Goal: Information Seeking & Learning: Check status

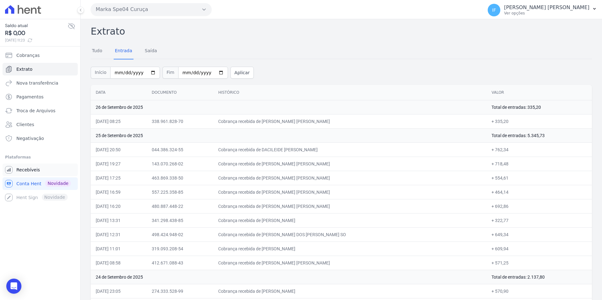
click at [35, 171] on span "Recebíveis" at bounding box center [28, 170] width 24 height 6
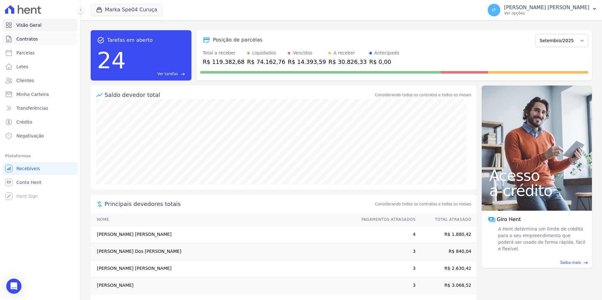
click at [33, 39] on span "Contratos" at bounding box center [26, 39] width 21 height 6
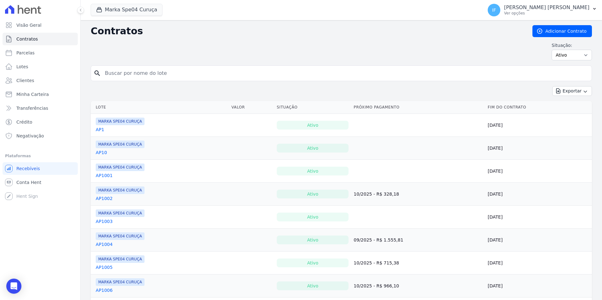
click at [116, 74] on input "search" at bounding box center [345, 73] width 488 height 13
type input "702"
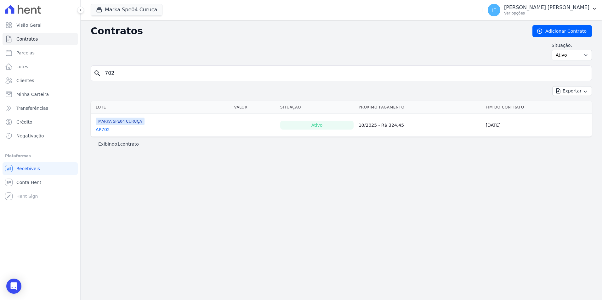
click at [99, 129] on link "AP702" at bounding box center [103, 129] width 14 height 6
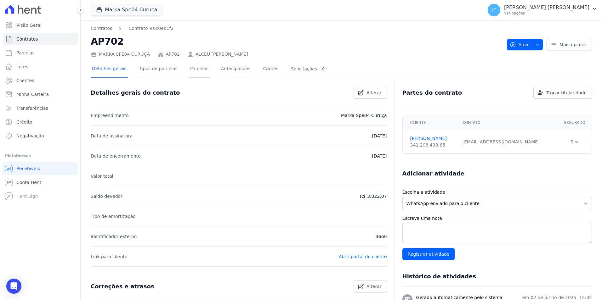
click at [190, 70] on link "Parcelas" at bounding box center [199, 69] width 21 height 17
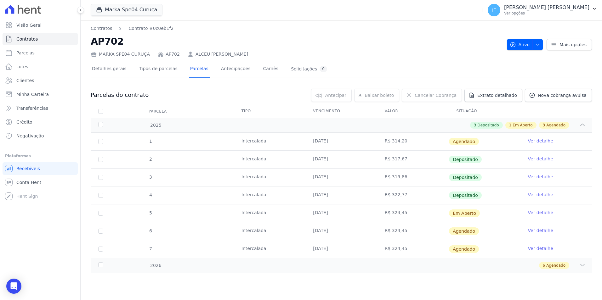
click at [537, 194] on link "Ver detalhe" at bounding box center [540, 195] width 25 height 6
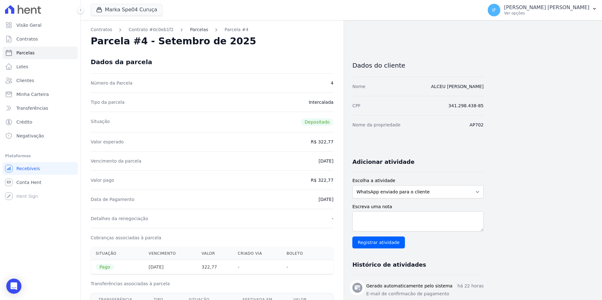
click at [193, 29] on link "Parcelas" at bounding box center [199, 29] width 18 height 7
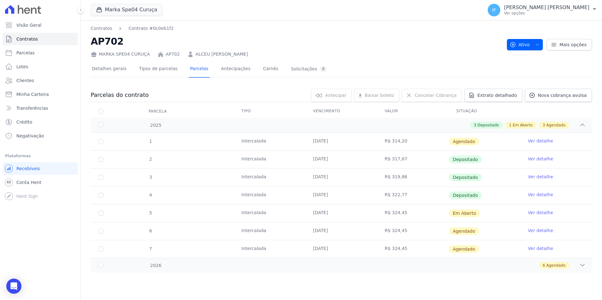
click at [541, 177] on link "Ver detalhe" at bounding box center [540, 177] width 25 height 6
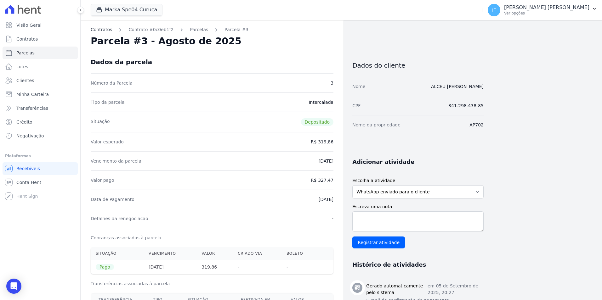
click at [102, 31] on link "Contratos" at bounding box center [101, 29] width 21 height 7
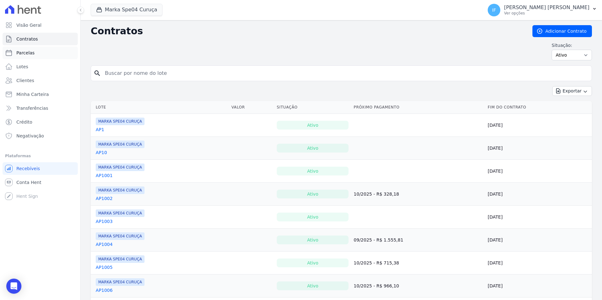
click at [28, 53] on span "Parcelas" at bounding box center [25, 53] width 18 height 6
select select
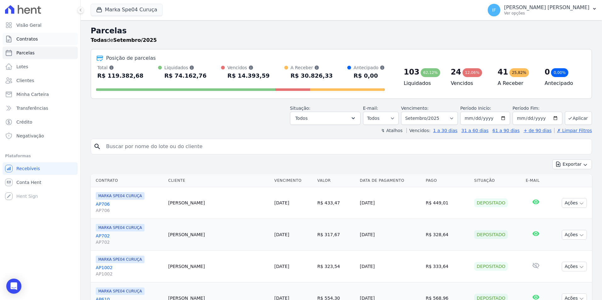
click at [45, 41] on link "Contratos" at bounding box center [40, 39] width 75 height 13
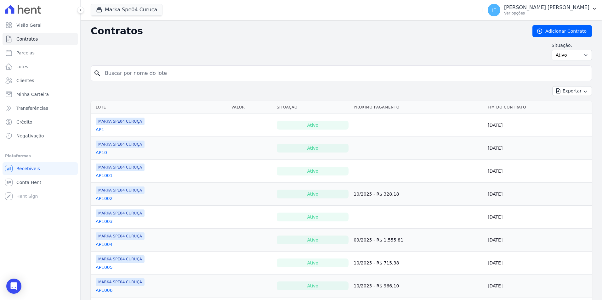
click at [122, 73] on input "search" at bounding box center [345, 73] width 488 height 13
type input "702"
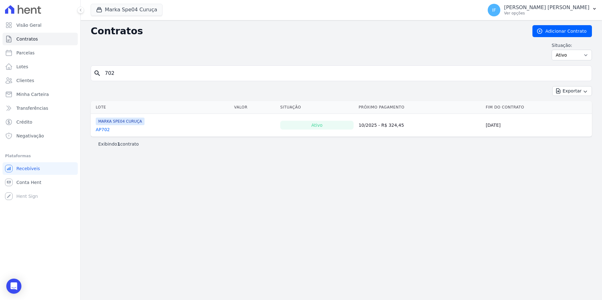
click at [101, 127] on link "AP702" at bounding box center [103, 129] width 14 height 6
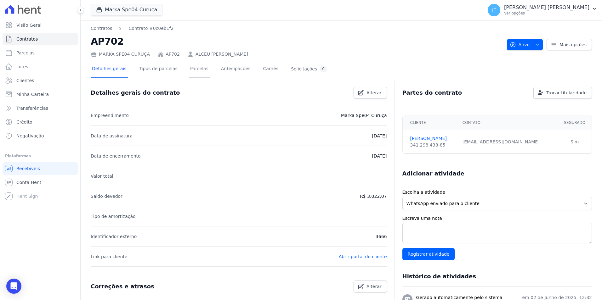
click at [191, 67] on link "Parcelas" at bounding box center [199, 69] width 21 height 17
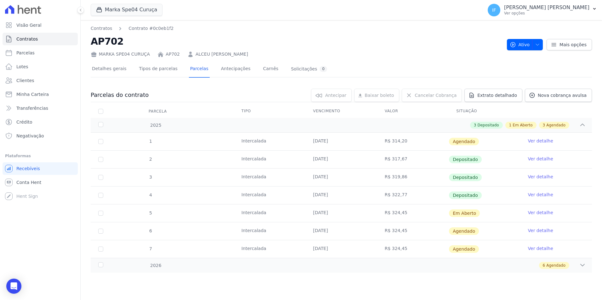
click at [458, 161] on span "Depositado" at bounding box center [465, 160] width 33 height 8
click at [536, 158] on link "Ver detalhe" at bounding box center [540, 159] width 25 height 6
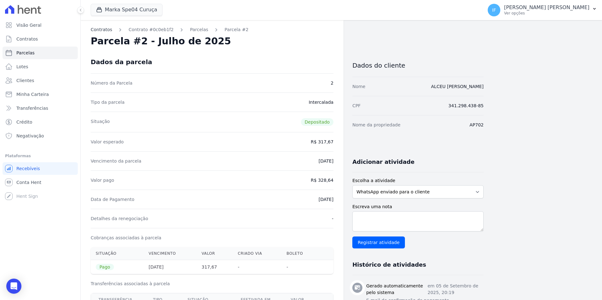
click at [101, 31] on link "Contratos" at bounding box center [101, 29] width 21 height 7
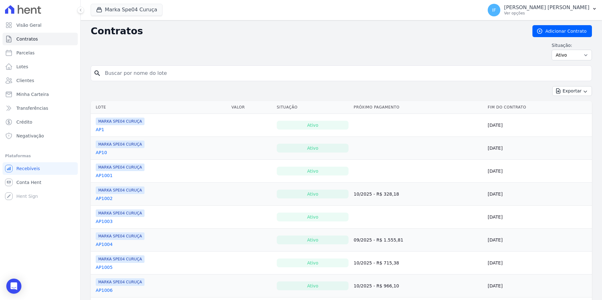
click at [240, 68] on input "search" at bounding box center [345, 73] width 488 height 13
type input "702"
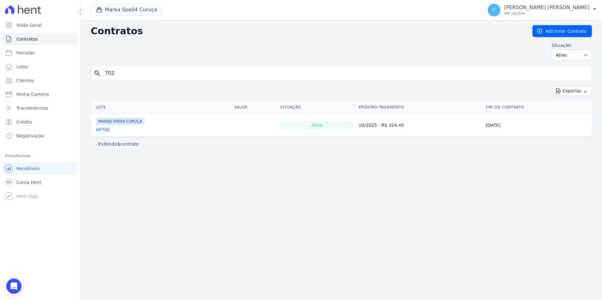
click at [103, 128] on link "AP702" at bounding box center [103, 129] width 14 height 6
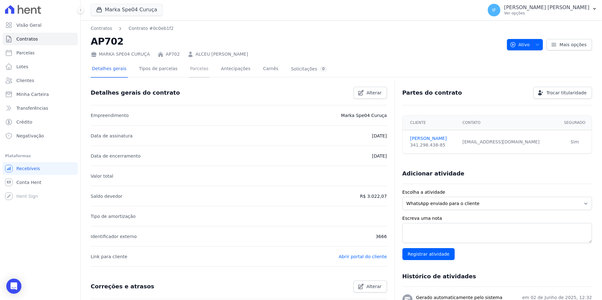
click at [192, 69] on link "Parcelas" at bounding box center [199, 69] width 21 height 17
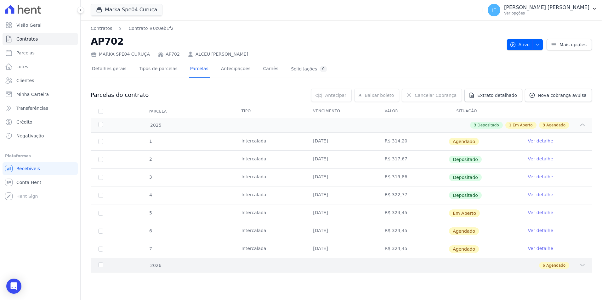
click at [580, 267] on icon at bounding box center [582, 265] width 6 height 6
drag, startPoint x: 385, startPoint y: 160, endPoint x: 416, endPoint y: 161, distance: 31.8
click at [416, 161] on td "R$ 317,67" at bounding box center [412, 160] width 71 height 18
drag, startPoint x: 416, startPoint y: 161, endPoint x: 458, endPoint y: 157, distance: 41.8
click at [458, 157] on span "Depositado" at bounding box center [465, 160] width 33 height 8
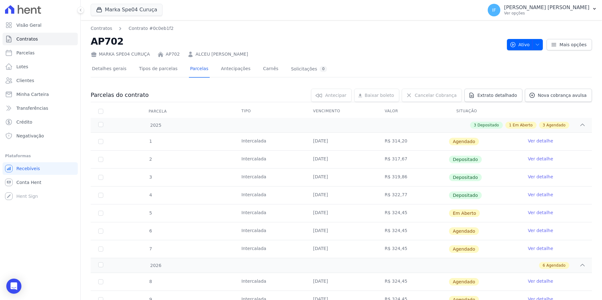
click at [531, 213] on link "Ver detalhe" at bounding box center [540, 213] width 25 height 6
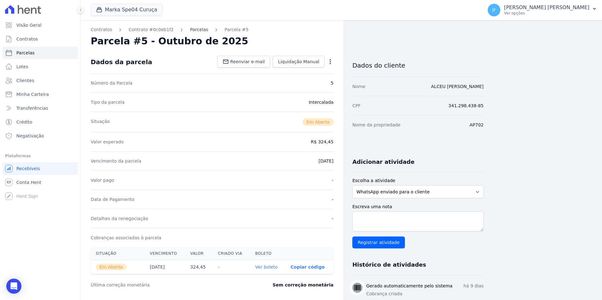
click at [190, 30] on link "Parcelas" at bounding box center [199, 29] width 18 height 7
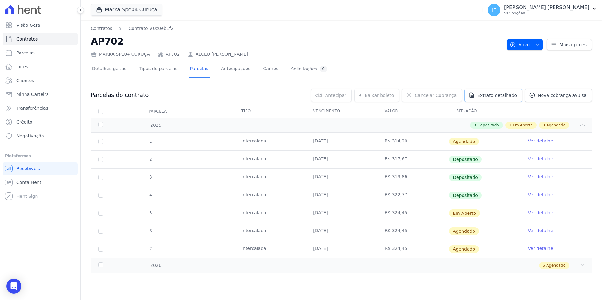
click at [485, 98] on link "Extrato detalhado" at bounding box center [493, 95] width 58 height 13
click at [572, 96] on span "Exportar PDF" at bounding box center [581, 96] width 33 height 6
click at [37, 41] on link "Contratos" at bounding box center [40, 39] width 75 height 13
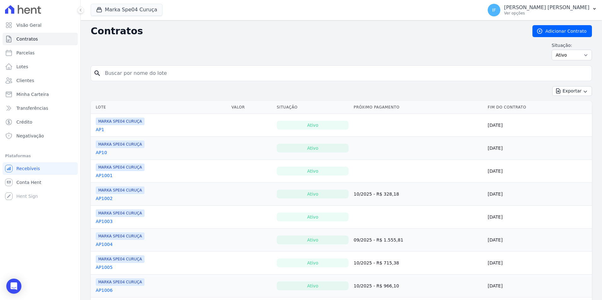
click at [133, 73] on input "search" at bounding box center [345, 73] width 488 height 13
type input "1203"
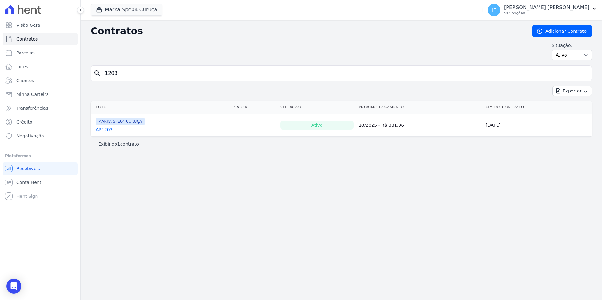
click at [104, 130] on link "AP1203" at bounding box center [104, 129] width 17 height 6
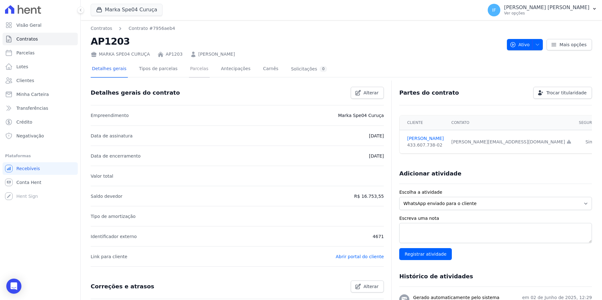
click at [189, 70] on link "Parcelas" at bounding box center [199, 69] width 21 height 17
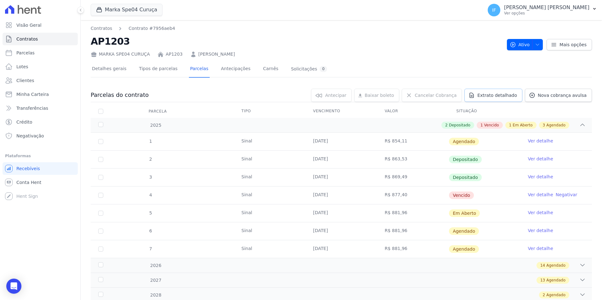
click at [489, 96] on span "Extrato detalhado" at bounding box center [497, 95] width 40 height 6
click at [575, 96] on span "Exportar PDF" at bounding box center [581, 96] width 33 height 6
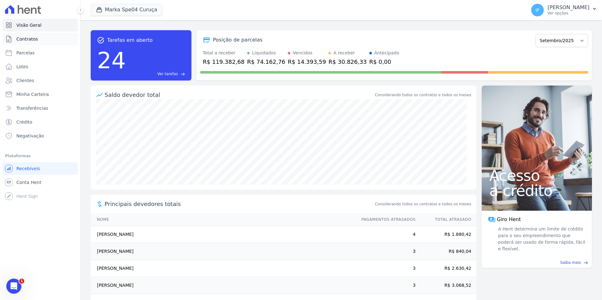
click at [36, 39] on span "Contratos" at bounding box center [26, 39] width 21 height 6
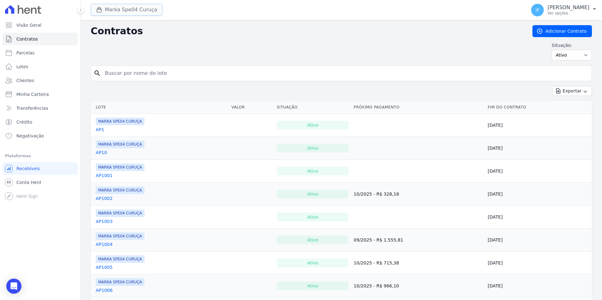
click at [120, 8] on button "Marka Spe04 Curuça" at bounding box center [127, 10] width 72 height 12
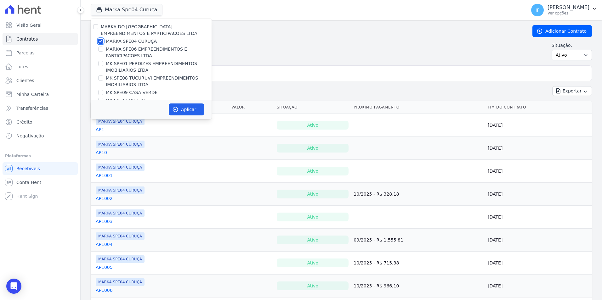
click at [101, 40] on input "MARKA SPE04 CURUÇA" at bounding box center [100, 41] width 5 height 5
checkbox input "false"
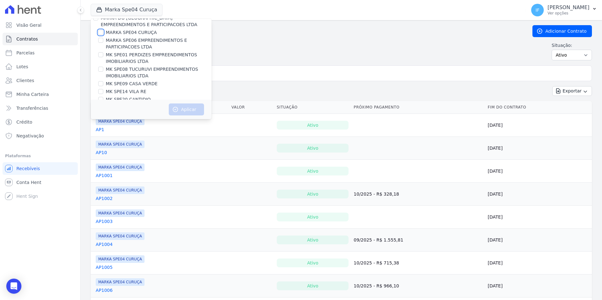
scroll to position [17, 0]
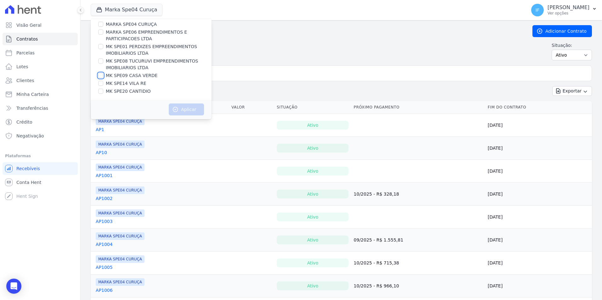
click at [99, 75] on input "MK SPE09 CASA VERDE" at bounding box center [100, 75] width 5 height 5
checkbox input "true"
click at [188, 111] on button "Aplicar" at bounding box center [186, 110] width 35 height 12
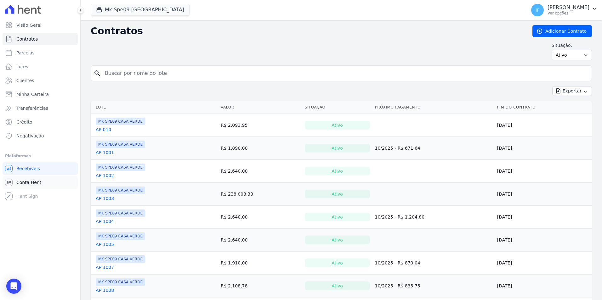
click at [28, 180] on span "Conta Hent" at bounding box center [28, 182] width 25 height 6
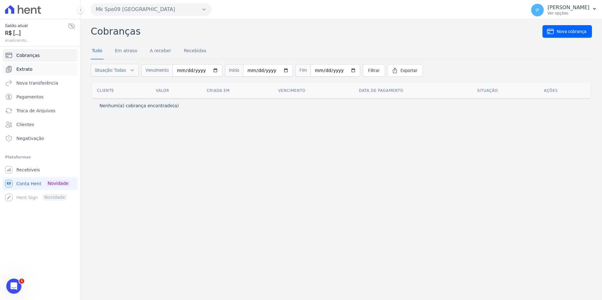
click at [29, 66] on span "Extrato" at bounding box center [24, 69] width 16 height 6
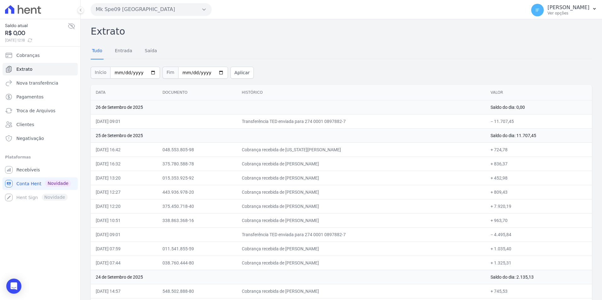
click at [304, 45] on div "Tudo Entrada [GEOGRAPHIC_DATA]" at bounding box center [341, 50] width 501 height 15
